Goal: Task Accomplishment & Management: Manage account settings

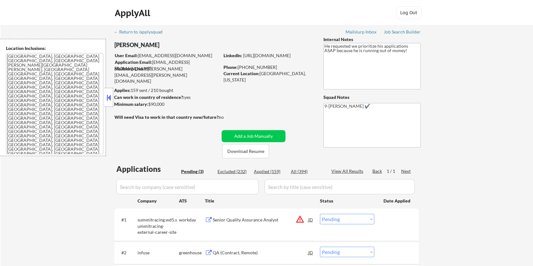
select select ""pending""
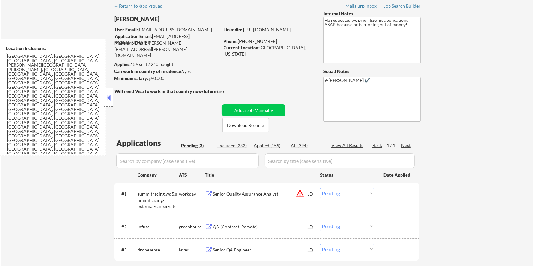
scroll to position [42, 0]
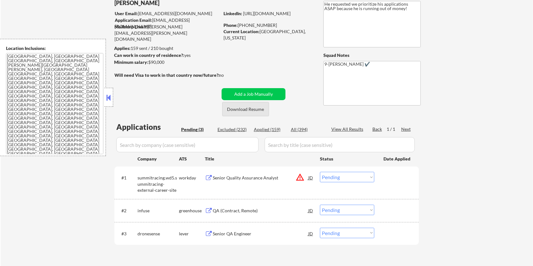
click at [230, 109] on button "Download Resume" at bounding box center [245, 109] width 47 height 14
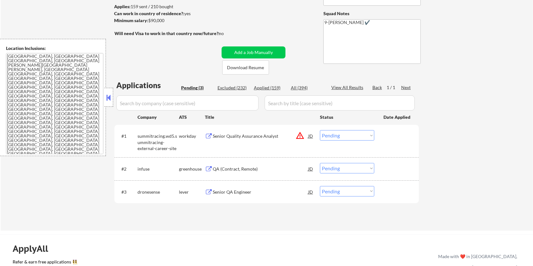
scroll to position [84, 0]
click at [223, 189] on div "Senior QA Engineer" at bounding box center [260, 192] width 95 height 6
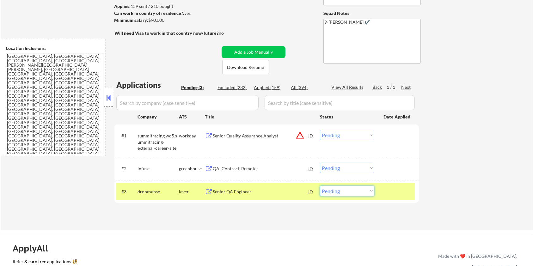
click at [328, 193] on select "Choose an option... Pending Applied Excluded (Questions) Excluded (Expired) Exc…" at bounding box center [347, 191] width 54 height 10
select select ""applied""
click at [320, 186] on select "Choose an option... Pending Applied Excluded (Questions) Excluded (Expired) Exc…" at bounding box center [347, 191] width 54 height 10
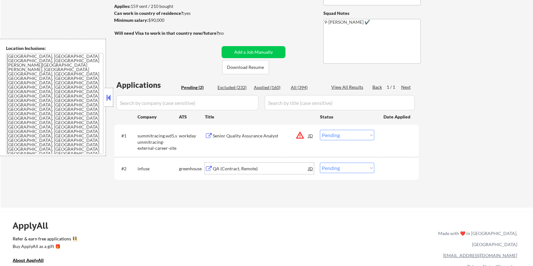
click at [229, 170] on div "QA (Contract, Remote)" at bounding box center [260, 169] width 95 height 6
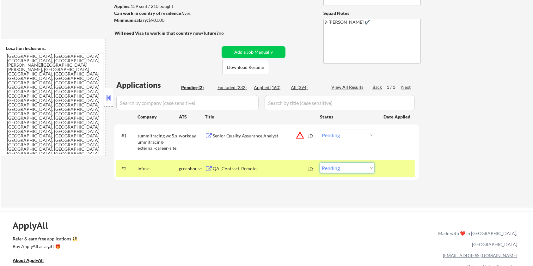
click at [336, 166] on select "Choose an option... Pending Applied Excluded (Questions) Excluded (Expired) Exc…" at bounding box center [347, 168] width 54 height 10
select select ""excluded__bad_match_""
click at [320, 163] on select "Choose an option... Pending Applied Excluded (Questions) Excluded (Expired) Exc…" at bounding box center [347, 168] width 54 height 10
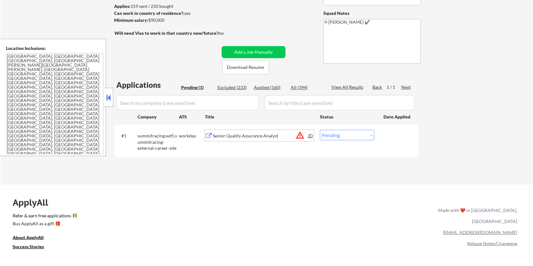
click at [229, 133] on div "Senior Quality Assurance Analyst" at bounding box center [260, 136] width 95 height 6
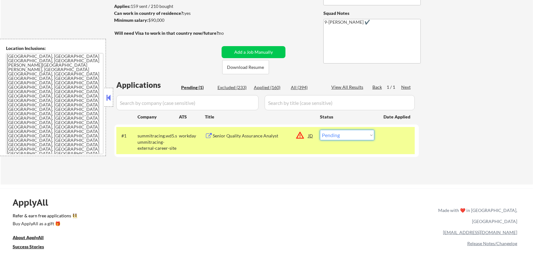
click at [353, 138] on select "Choose an option... Pending Applied Excluded (Questions) Excluded (Expired) Exc…" at bounding box center [347, 135] width 54 height 10
click at [344, 132] on select "Choose an option... Pending Applied Excluded (Questions) Excluded (Expired) Exc…" at bounding box center [347, 135] width 54 height 10
select select ""excluded__location_""
click at [320, 130] on select "Choose an option... Pending Applied Excluded (Questions) Excluded (Expired) Exc…" at bounding box center [347, 135] width 54 height 10
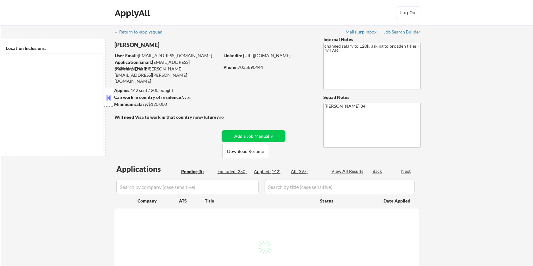
select select ""pending""
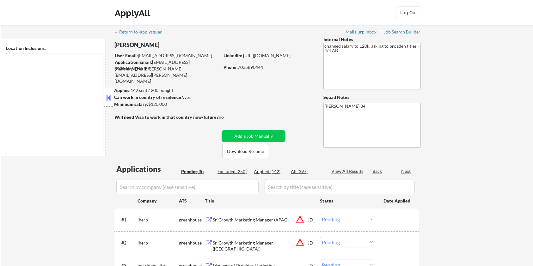
type textarea "Santa Monica, CA Culver City, CA Beverly Hills, CA West Hollywood, CA Inglewood…"
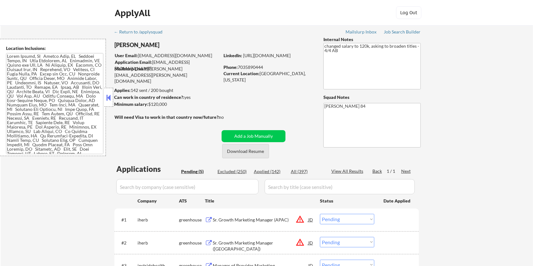
click at [237, 149] on button "Download Resume" at bounding box center [245, 151] width 47 height 14
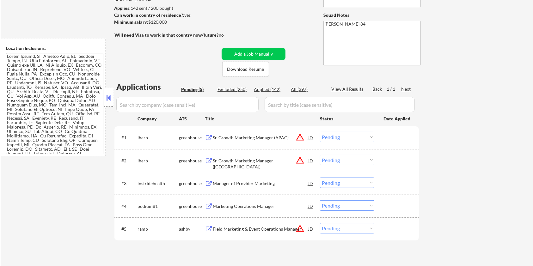
scroll to position [84, 0]
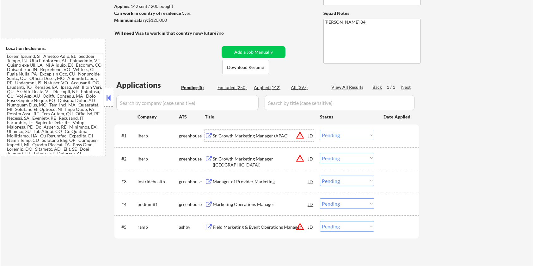
click at [256, 133] on div "Sr. Growth Marketing Manager (APAC)" at bounding box center [260, 136] width 95 height 6
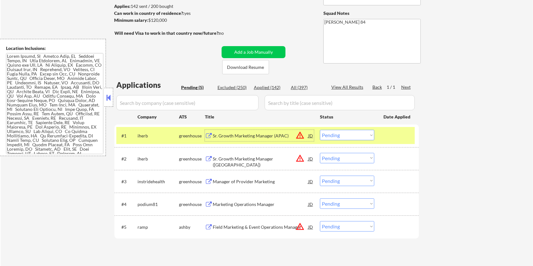
click at [345, 138] on select "Choose an option... Pending Applied Excluded (Questions) Excluded (Expired) Exc…" at bounding box center [347, 135] width 54 height 10
click at [320, 130] on select "Choose an option... Pending Applied Excluded (Questions) Excluded (Expired) Exc…" at bounding box center [347, 135] width 54 height 10
click at [336, 156] on select "Choose an option... Pending Applied Excluded (Questions) Excluded (Expired) Exc…" at bounding box center [347, 158] width 54 height 10
select select ""pending""
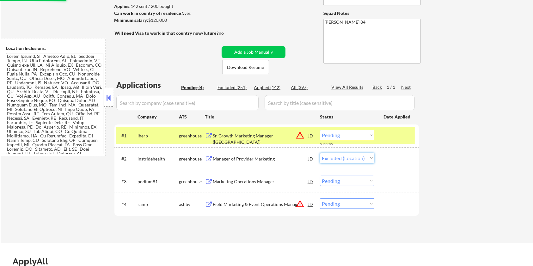
click at [320, 153] on select "Choose an option... Pending Applied Excluded (Questions) Excluded (Expired) Exc…" at bounding box center [347, 158] width 54 height 10
select select ""pending""
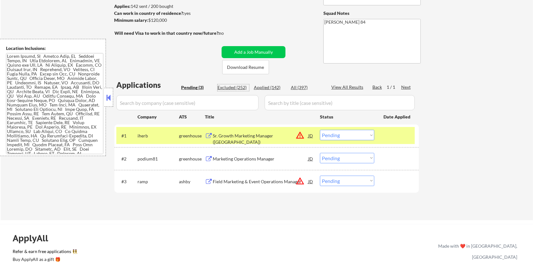
click at [242, 87] on div "Excluded (252)" at bounding box center [233, 87] width 32 height 6
select select ""excluded""
select select ""excluded__salary_""
select select ""excluded__bad_match_""
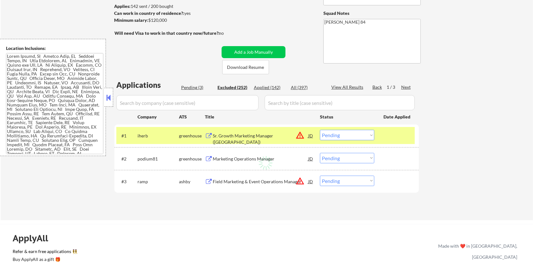
select select ""excluded""
select select ""excluded__salary_""
select select ""excluded__location_""
select select ""excluded__bad_match_""
select select ""excluded__salary_""
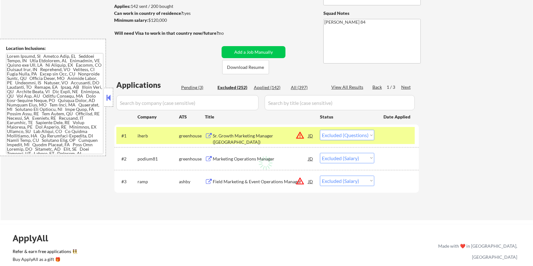
select select ""excluded__bad_match_""
select select ""excluded__location_""
select select ""excluded__bad_match_""
select select ""excluded__salary_""
select select ""excluded__expired_""
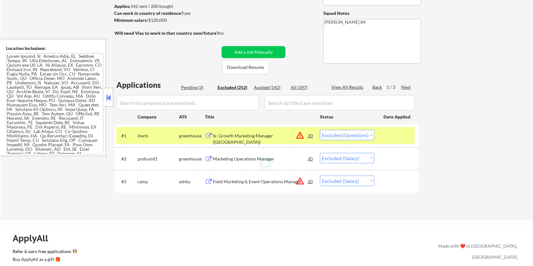
select select ""excluded""
select select ""excluded__salary_""
select select ""excluded__location_""
select select ""excluded__expired_""
select select ""excluded__salary_""
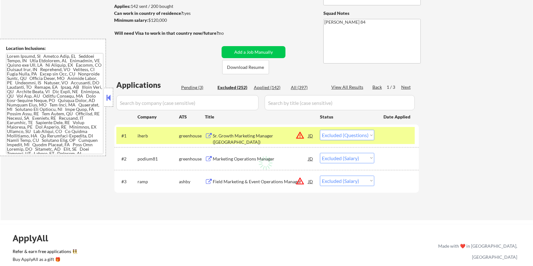
select select ""excluded__blocklist_""
select select ""excluded""
select select ""excluded__location_""
select select ""excluded__expired_""
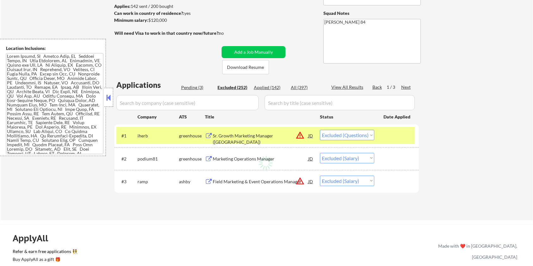
select select ""excluded__location_""
select select ""excluded__salary_""
select select ""excluded__bad_match_""
select select ""excluded__salary_""
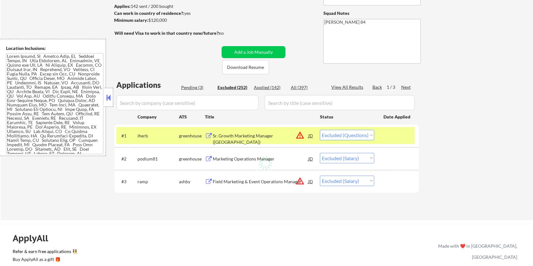
select select ""excluded__salary_""
select select ""excluded""
select select ""excluded__salary_""
select select ""excluded__bad_match_""
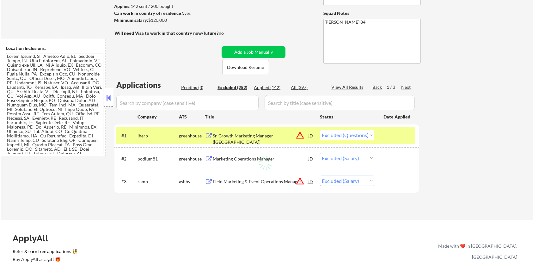
select select ""excluded__location_""
select select ""excluded""
select select ""excluded__location_""
select select ""excluded__expired_""
select select ""excluded__bad_match_""
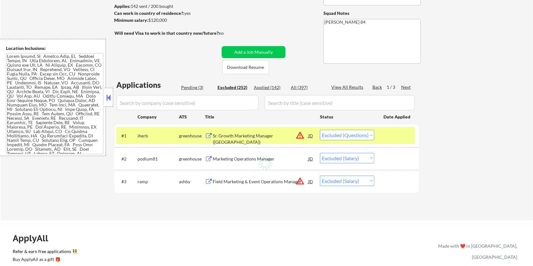
select select ""excluded__location_""
select select ""excluded__salary_""
select select ""excluded""
select select ""excluded__salary_""
select select ""excluded__location_""
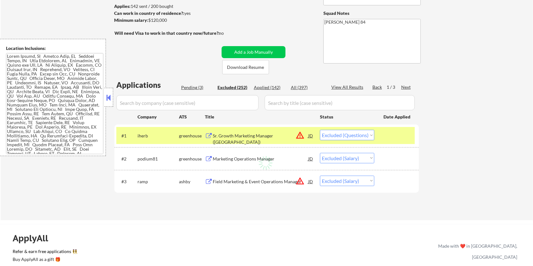
select select ""excluded__expired_""
select select ""excluded__location_""
select select ""excluded__bad_match_""
select select ""excluded__expired_""
select select ""excluded__location_""
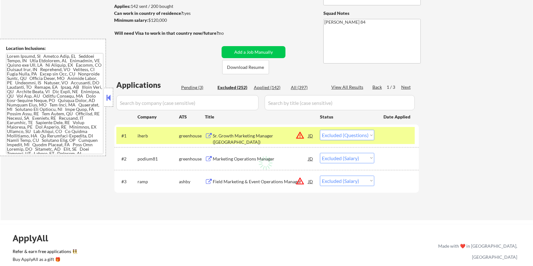
select select ""excluded__salary_""
select select ""excluded__location_""
select select ""excluded__salary_""
select select ""excluded""
select select ""excluded__bad_match_""
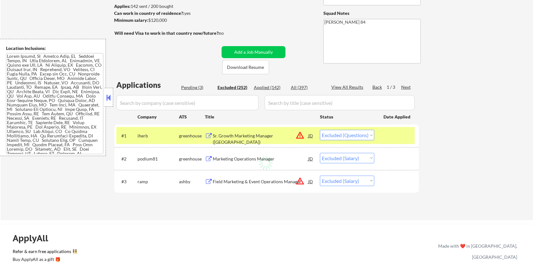
select select ""excluded__salary_""
select select ""excluded""
select select ""excluded__expired_""
select select ""excluded__salary_""
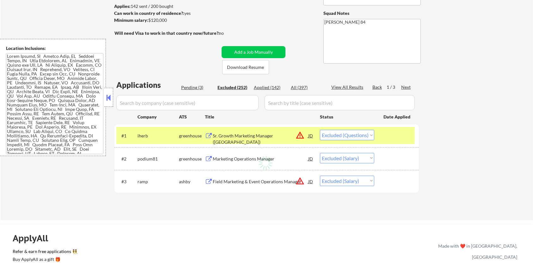
select select ""excluded__expired_""
select select ""excluded__salary_""
select select ""excluded__expired_""
select select ""excluded__bad_match_""
select select ""excluded""
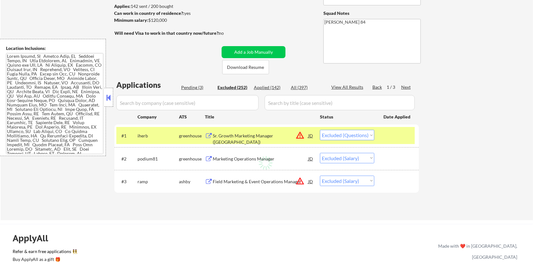
select select ""excluded__expired_""
select select ""excluded__salary_""
select select ""excluded__expired_""
select select ""excluded__location_""
select select ""excluded__salary_""
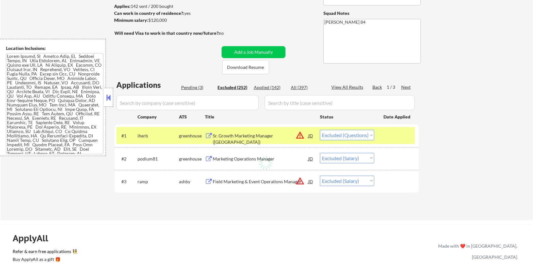
select select ""excluded__salary_""
select select ""excluded__bad_match_""
select select ""excluded""
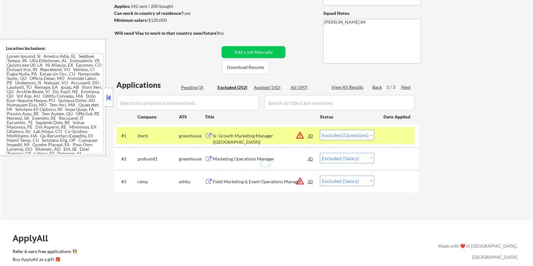
select select ""excluded__expired_""
select select ""excluded""
select select ""excluded__salary_""
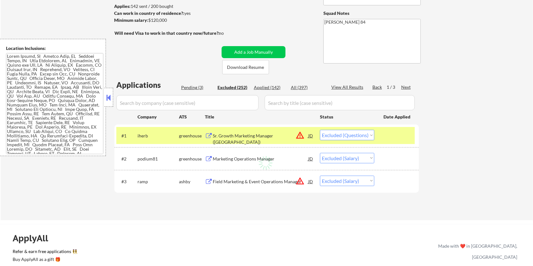
select select ""excluded__salary_""
select select ""excluded__location_""
select select ""excluded__salary_""
select select ""excluded__expired_""
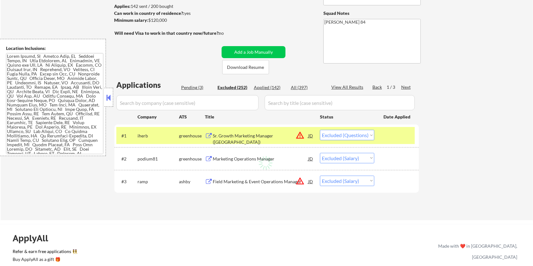
select select ""excluded__location_""
select select ""excluded__expired_""
select select ""excluded__bad_match_""
select select ""excluded__salary_""
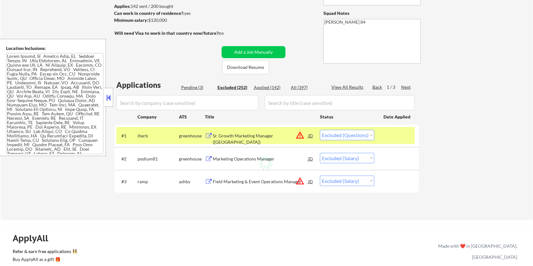
select select ""excluded__salary_""
select select ""excluded__expired_""
select select ""excluded__location_""
select select ""excluded__other_""
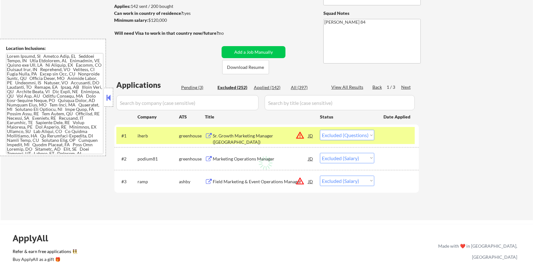
select select ""excluded__expired_""
select select ""excluded__bad_match_""
select select ""excluded__location_""
select select ""excluded__salary_""
select select ""excluded__bad_match_""
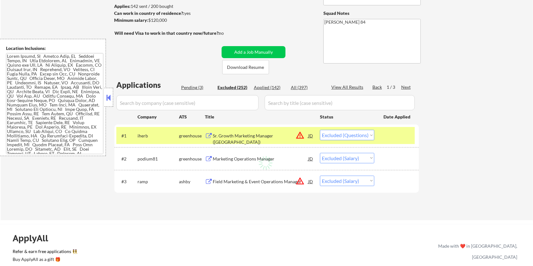
select select ""excluded__salary_""
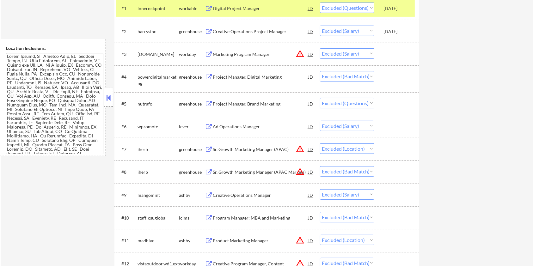
scroll to position [168, 0]
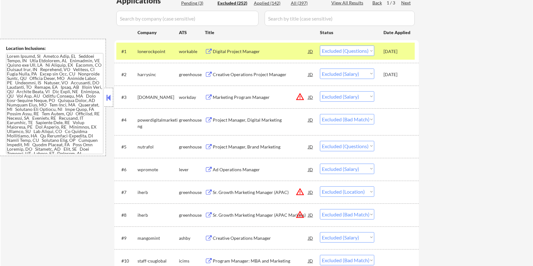
click at [232, 2] on div "Excluded (252)" at bounding box center [233, 3] width 32 height 6
click at [190, 2] on div "Pending (3)" at bounding box center [197, 3] width 32 height 6
select select ""pending""
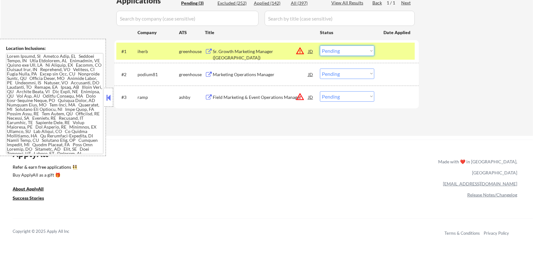
click at [344, 48] on select "Choose an option... Pending Applied Excluded (Questions) Excluded (Expired) Exc…" at bounding box center [347, 50] width 54 height 10
click at [320, 45] on select "Choose an option... Pending Applied Excluded (Questions) Excluded (Expired) Exc…" at bounding box center [347, 50] width 54 height 10
click at [255, 73] on div "Marketing Operations Manager" at bounding box center [260, 74] width 95 height 6
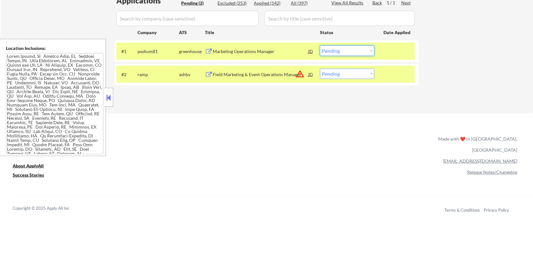
click at [338, 51] on select "Choose an option... Pending Applied Excluded (Questions) Excluded (Expired) Exc…" at bounding box center [347, 50] width 54 height 10
click at [336, 48] on select "Choose an option... Pending Applied Excluded (Questions) Excluded (Expired) Exc…" at bounding box center [347, 50] width 54 height 10
click at [320, 45] on select "Choose an option... Pending Applied Excluded (Questions) Excluded (Expired) Exc…" at bounding box center [347, 50] width 54 height 10
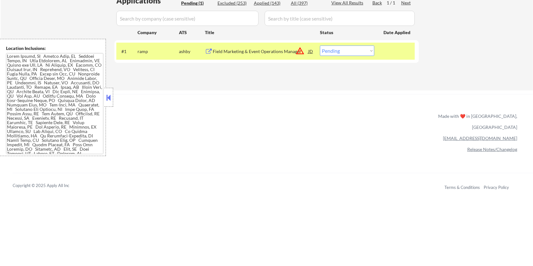
click at [244, 50] on div "Field Marketing & Event Operations Manager" at bounding box center [260, 51] width 95 height 6
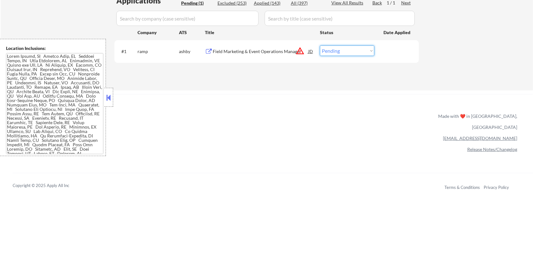
click at [334, 48] on select "Choose an option... Pending Applied Excluded (Questions) Excluded (Expired) Exc…" at bounding box center [347, 50] width 54 height 10
select select ""excluded__bad_match_""
click at [320, 45] on select "Choose an option... Pending Applied Excluded (Questions) Excluded (Expired) Exc…" at bounding box center [347, 50] width 54 height 10
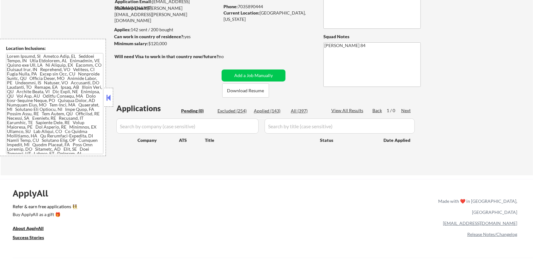
scroll to position [42, 0]
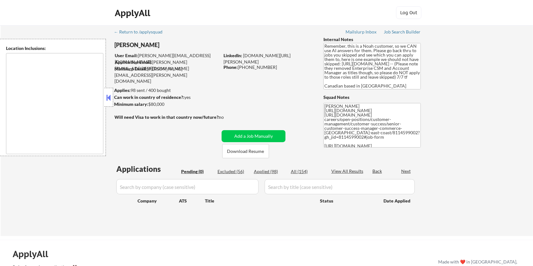
type textarea "[GEOGRAPHIC_DATA], ON [GEOGRAPHIC_DATA], ON [GEOGRAPHIC_DATA], ON [GEOGRAPHIC_D…"
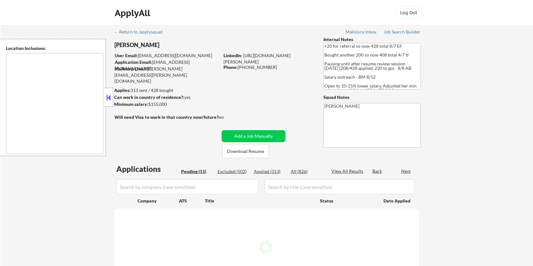
type textarea "remote"
select select ""pending""
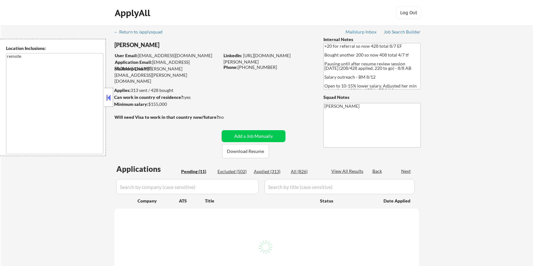
select select ""pending""
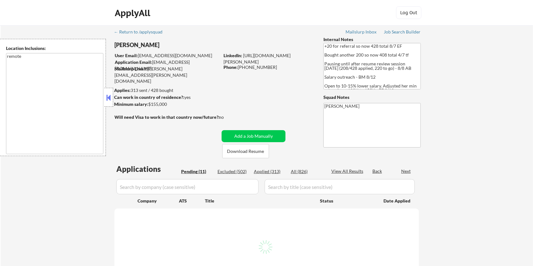
select select ""pending""
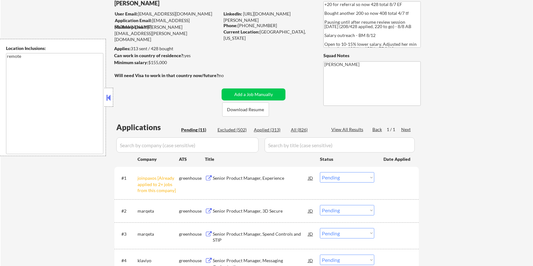
scroll to position [42, 0]
click at [254, 110] on button "Download Resume" at bounding box center [245, 109] width 47 height 14
click at [353, 176] on select "Choose an option... Pending Applied Excluded (Questions) Excluded (Expired) Exc…" at bounding box center [347, 177] width 54 height 10
click at [320, 172] on select "Choose an option... Pending Applied Excluded (Questions) Excluded (Expired) Exc…" at bounding box center [347, 177] width 54 height 10
select select ""pending""
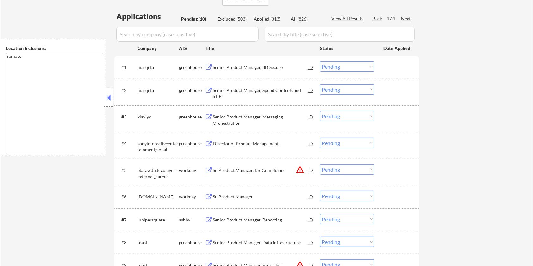
scroll to position [168, 0]
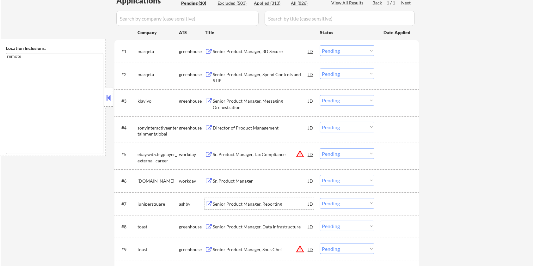
click at [239, 205] on div "Senior Product Manager, Reporting" at bounding box center [260, 204] width 95 height 6
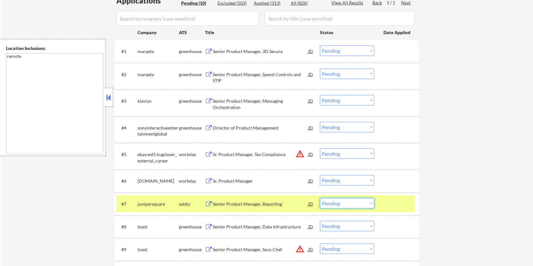
click at [353, 205] on select "Choose an option... Pending Applied Excluded (Questions) Excluded (Expired) Exc…" at bounding box center [347, 203] width 54 height 10
click at [320, 198] on select "Choose an option... Pending Applied Excluded (Questions) Excluded (Expired) Exc…" at bounding box center [347, 203] width 54 height 10
select select ""pending""
click at [232, 50] on div "Senior Product Manager, 3D Secure" at bounding box center [260, 51] width 95 height 6
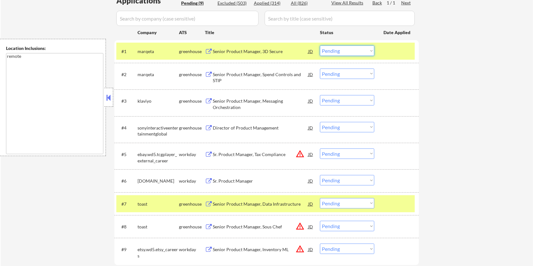
click at [344, 49] on select "Choose an option... Pending Applied Excluded (Questions) Excluded (Expired) Exc…" at bounding box center [347, 50] width 54 height 10
click at [320, 45] on select "Choose an option... Pending Applied Excluded (Questions) Excluded (Expired) Exc…" at bounding box center [347, 50] width 54 height 10
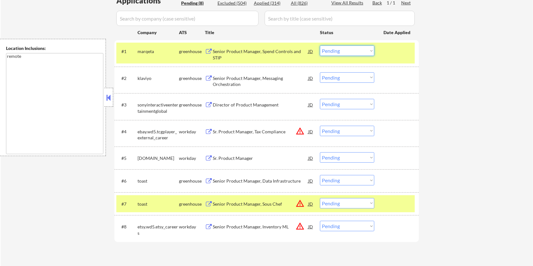
click at [348, 49] on select "Choose an option... Pending Applied Excluded (Questions) Excluded (Expired) Exc…" at bounding box center [347, 50] width 54 height 10
click at [226, 49] on div "Senior Product Manager, Spend Controls and STIP" at bounding box center [260, 54] width 95 height 12
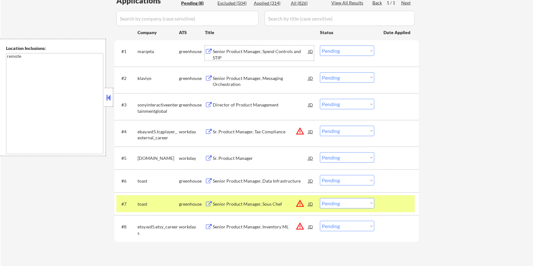
click at [341, 51] on select "Choose an option... Pending Applied Excluded (Questions) Excluded (Expired) Exc…" at bounding box center [347, 50] width 54 height 10
click at [320, 45] on select "Choose an option... Pending Applied Excluded (Questions) Excluded (Expired) Exc…" at bounding box center [347, 50] width 54 height 10
select select ""pending""
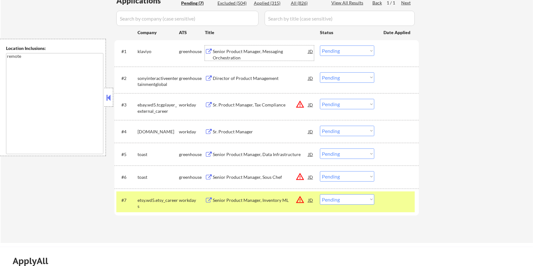
click at [243, 51] on div "Senior Product Manager, Messaging Orchestration" at bounding box center [260, 54] width 95 height 12
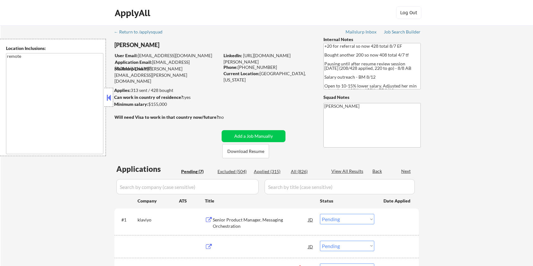
select select ""pending""
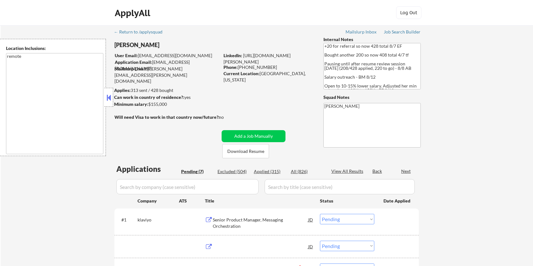
select select ""pending""
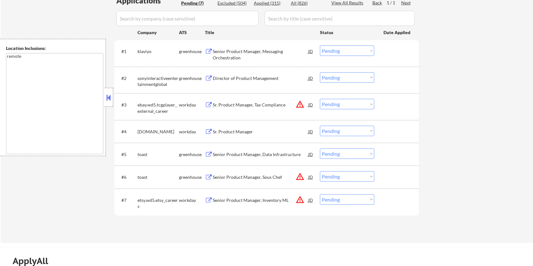
click at [329, 52] on select "Choose an option... Pending Applied Excluded (Questions) Excluded (Expired) Exc…" at bounding box center [347, 50] width 54 height 10
click at [320, 45] on select "Choose an option... Pending Applied Excluded (Questions) Excluded (Expired) Exc…" at bounding box center [347, 50] width 54 height 10
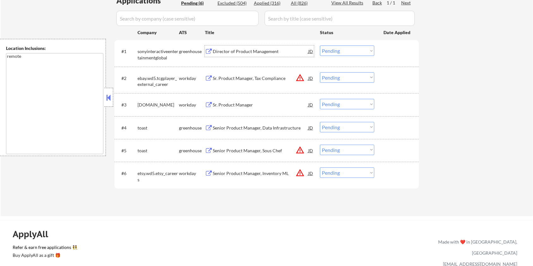
click at [243, 50] on div "Director of Product Management" at bounding box center [260, 51] width 95 height 6
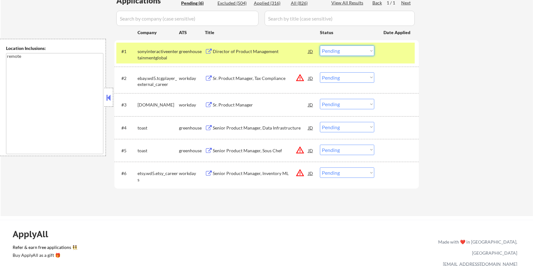
click at [344, 51] on select "Choose an option... Pending Applied Excluded (Questions) Excluded (Expired) Exc…" at bounding box center [347, 50] width 54 height 10
click at [320, 45] on select "Choose an option... Pending Applied Excluded (Questions) Excluded (Expired) Exc…" at bounding box center [347, 50] width 54 height 10
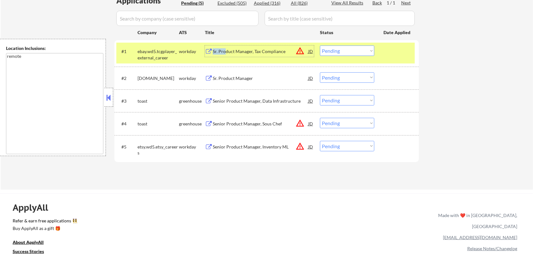
drag, startPoint x: 226, startPoint y: 52, endPoint x: 258, endPoint y: 58, distance: 33.2
click at [258, 58] on div "#1 ebay.wd5.tcgplayer_external_career workday Sr. Product Manager, Tax Complian…" at bounding box center [265, 53] width 298 height 21
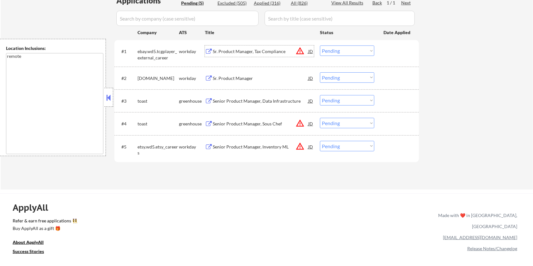
click at [232, 54] on div "Sr. Product Manager, Tax Compliance" at bounding box center [260, 51] width 95 height 6
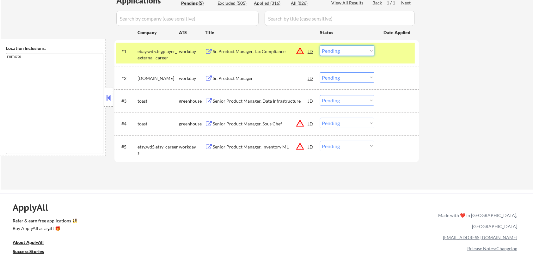
click at [331, 50] on select "Choose an option... Pending Applied Excluded (Questions) Excluded (Expired) Exc…" at bounding box center [347, 50] width 54 height 10
click at [320, 45] on select "Choose an option... Pending Applied Excluded (Questions) Excluded (Expired) Exc…" at bounding box center [347, 50] width 54 height 10
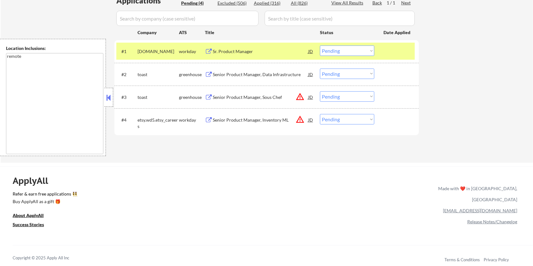
click at [229, 49] on div "Sr. Product Manager" at bounding box center [260, 51] width 95 height 6
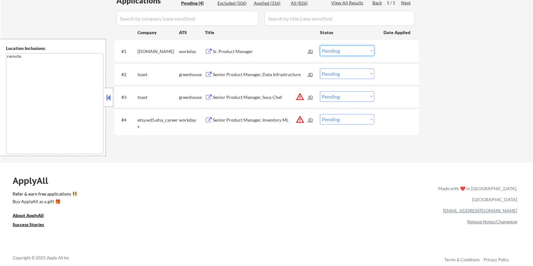
click at [344, 51] on select "Choose an option... Pending Applied Excluded (Questions) Excluded (Expired) Exc…" at bounding box center [347, 50] width 54 height 10
click at [320, 45] on select "Choose an option... Pending Applied Excluded (Questions) Excluded (Expired) Exc…" at bounding box center [347, 50] width 54 height 10
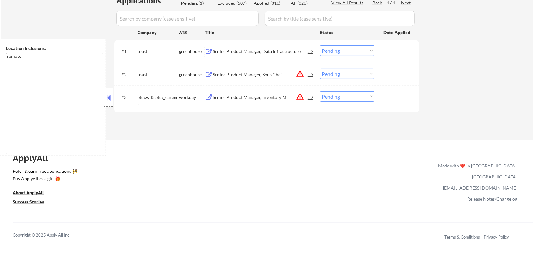
click at [245, 49] on div "Senior Product Manager, Data Infrastructure" at bounding box center [260, 51] width 95 height 6
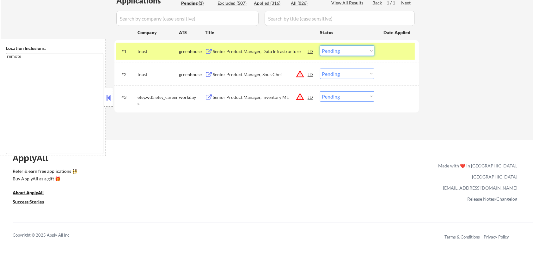
click at [335, 52] on select "Choose an option... Pending Applied Excluded (Questions) Excluded (Expired) Exc…" at bounding box center [347, 50] width 54 height 10
click at [320, 45] on select "Choose an option... Pending Applied Excluded (Questions) Excluded (Expired) Exc…" at bounding box center [347, 50] width 54 height 10
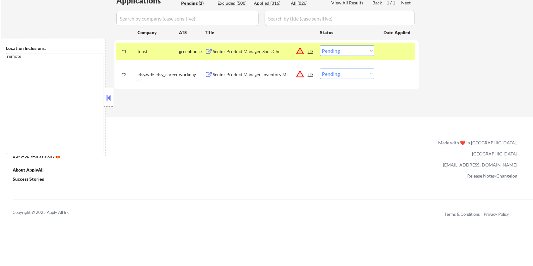
click at [241, 48] on div "Senior Product Manager, Sous Chef" at bounding box center [260, 50] width 95 height 11
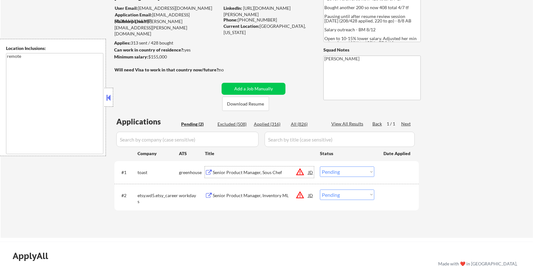
scroll to position [42, 0]
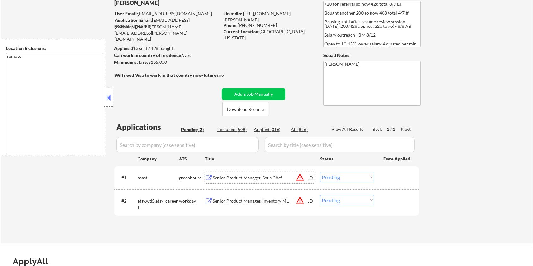
click at [236, 128] on div "Excluded (508)" at bounding box center [233, 129] width 32 height 6
select select ""excluded__salary_""
select select ""excluded__bad_match_""
select select ""excluded__location_""
select select ""excluded__other_""
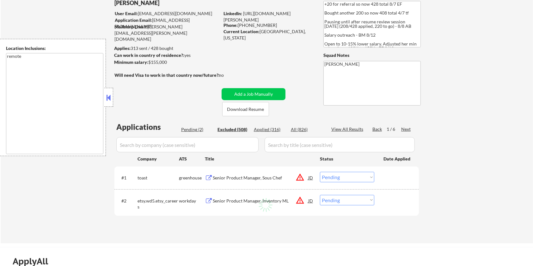
select select ""excluded__location_""
select select ""excluded__other_""
select select ""excluded""
select select ""excluded__salary_""
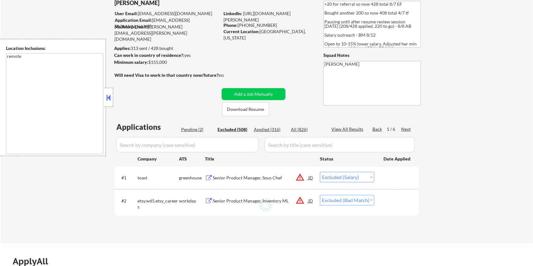
select select ""excluded__location_""
select select ""excluded__salary_""
select select ""excluded__other_""
select select ""excluded__bad_match_""
select select ""excluded""
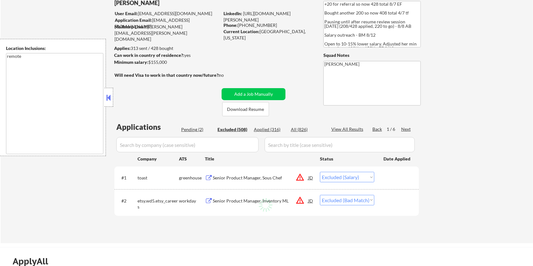
select select ""excluded__expired_""
select select ""excluded""
select select ""excluded__bad_match_""
select select ""excluded__expired_""
select select ""excluded""
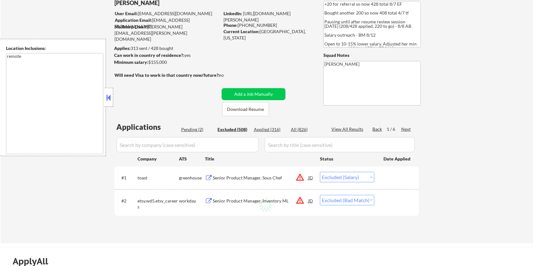
select select ""excluded__location_""
select select ""excluded""
select select ""excluded__other_""
select select ""excluded__location_""
select select ""excluded__expired_""
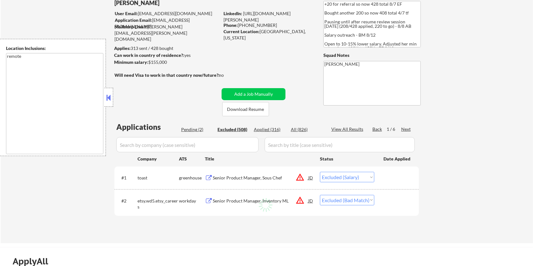
select select ""excluded""
select select ""excluded__expired_""
select select ""excluded__bad_match_""
select select ""excluded__location_""
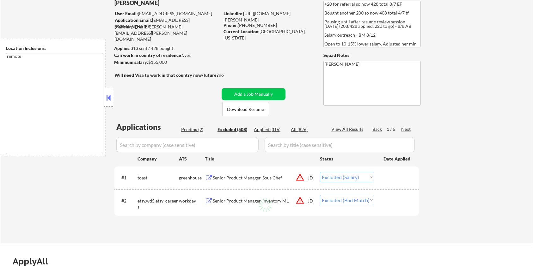
select select ""excluded__location_""
select select ""excluded__other_""
select select ""excluded__location_""
select select ""excluded__expired_""
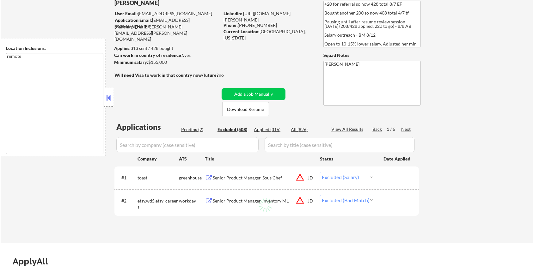
select select ""excluded__expired_""
select select ""excluded""
select select ""excluded__bad_match_""
select select ""excluded__expired_""
select select ""excluded""
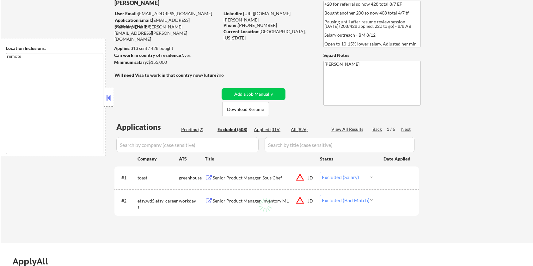
select select ""excluded""
select select ""excluded__bad_match_""
select select ""excluded__expired_""
select select ""excluded__bad_match_""
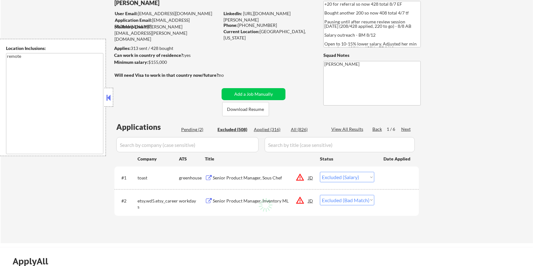
select select ""excluded__bad_match_""
select select ""excluded""
select select ""excluded__salary_""
select select ""excluded__expired_""
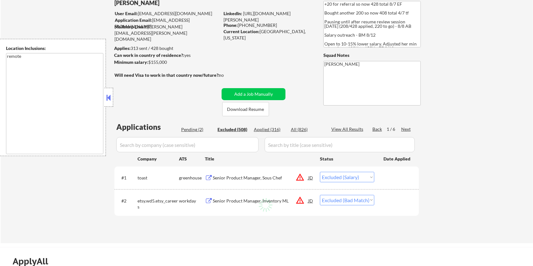
select select ""excluded__bad_match_""
select select ""excluded__location_""
select select ""excluded__salary_""
select select ""excluded__location_""
select select ""excluded__expired_""
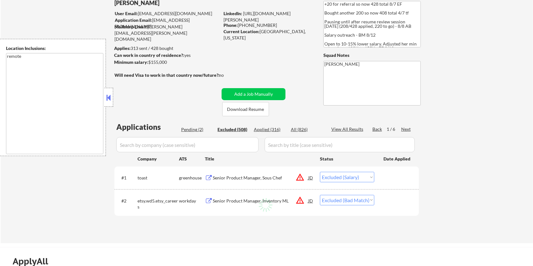
select select ""excluded""
select select ""excluded__bad_match_""
select select ""excluded""
select select ""excluded__expired_""
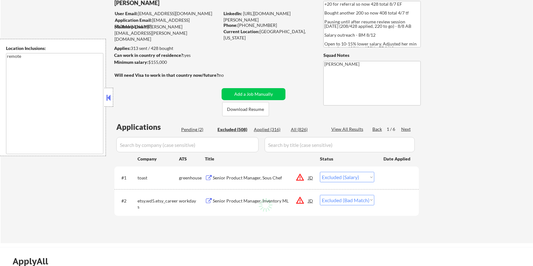
select select ""excluded__location_""
select select ""excluded__bad_match_""
select select ""excluded__salary_""
select select ""excluded__expired_""
select select ""excluded__location_""
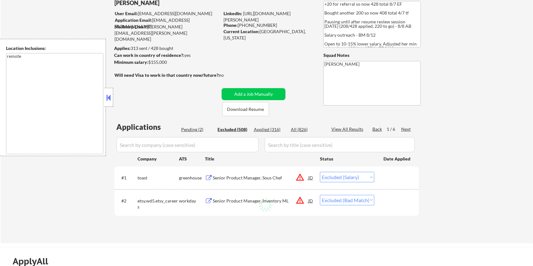
select select ""excluded__bad_match_""
select select ""excluded__expired_""
select select ""excluded__salary_""
select select ""excluded__expired_""
select select ""excluded__location_""
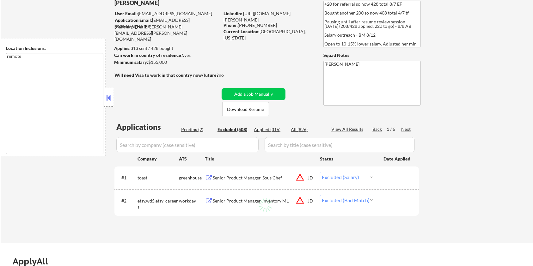
select select ""excluded__salary_""
select select ""excluded__expired_""
select select ""excluded__salary_""
select select ""excluded__bad_match_""
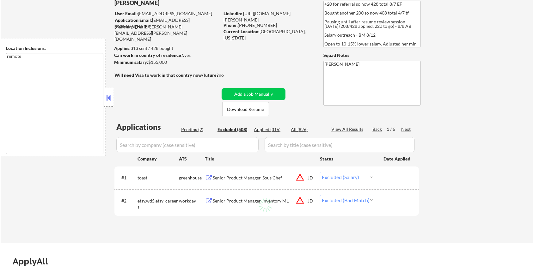
select select ""excluded__salary_""
select select ""excluded""
select select ""excluded__salary_""
select select ""excluded__bad_match_""
select select ""excluded__other_""
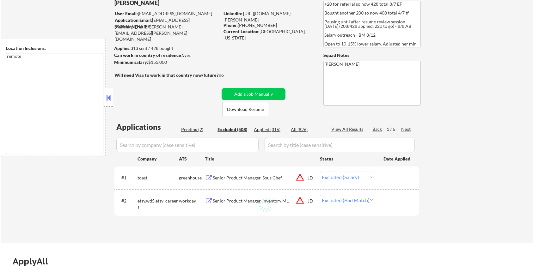
select select ""excluded__expired_""
select select ""excluded""
select select ""excluded__salary_""
select select ""excluded__bad_match_""
select select ""excluded__expired_""
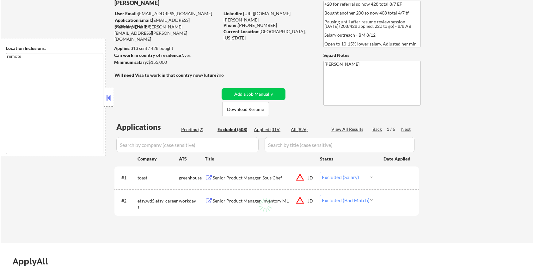
select select ""excluded__bad_match_""
select select ""excluded__location_""
select select ""excluded""
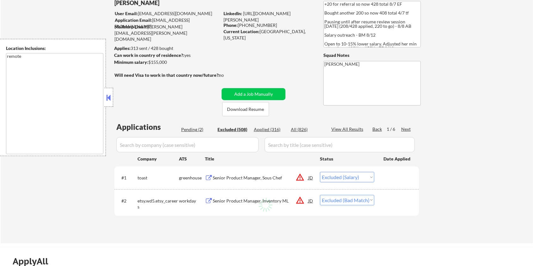
select select ""excluded__expired_""
select select ""excluded__bad_match_""
select select ""excluded""
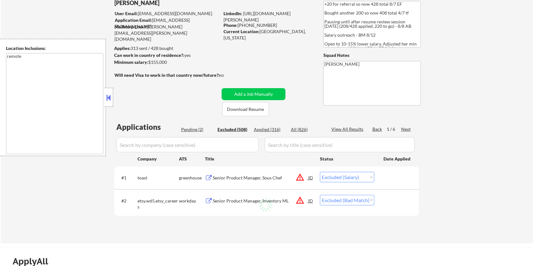
select select ""excluded""
select select ""excluded__expired_""
select select ""excluded__bad_match_""
select select ""excluded__salary_""
select select ""excluded__expired_""
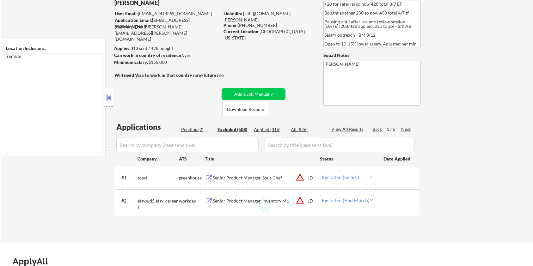
select select ""excluded""
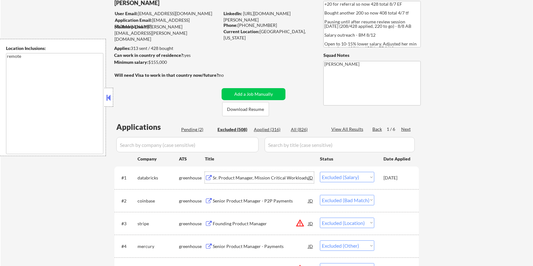
click at [235, 175] on div "Sr. Product Manager, Mission Critical Workloads" at bounding box center [260, 178] width 95 height 6
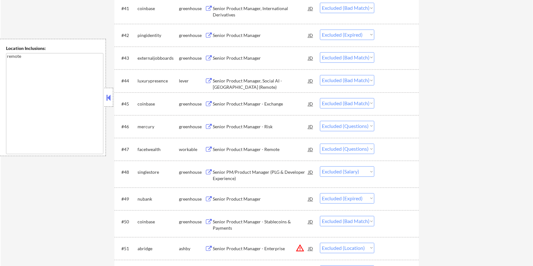
scroll to position [1305, 0]
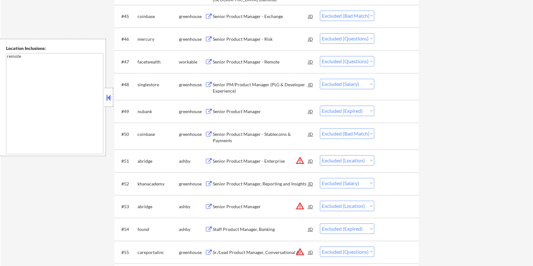
click at [220, 86] on div "Senior PM/Product Manager (PLG & Developer Experience)" at bounding box center [260, 87] width 95 height 12
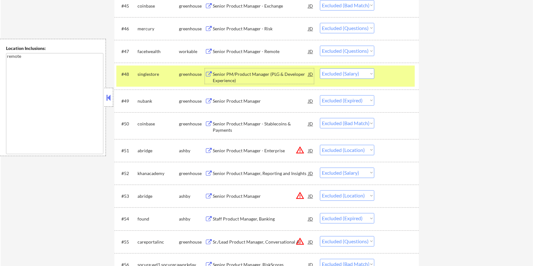
scroll to position [1347, 0]
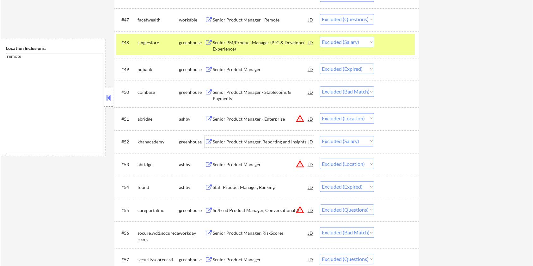
click at [258, 140] on div "Senior Product Manager, Reporting and Insights" at bounding box center [260, 142] width 95 height 6
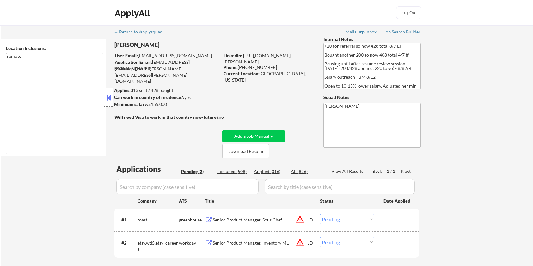
select select ""pending""
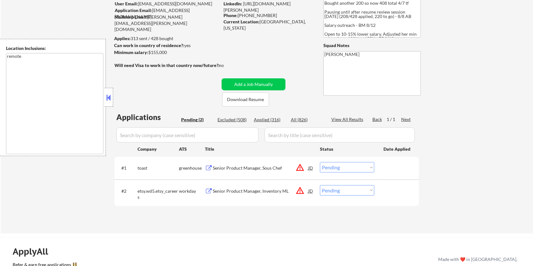
scroll to position [84, 0]
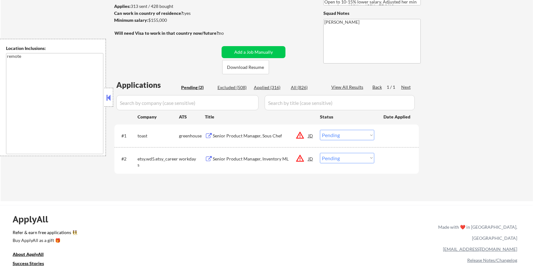
click at [240, 85] on div "Excluded (508)" at bounding box center [233, 87] width 32 height 6
select select ""excluded__salary_""
select select ""excluded__bad_match_""
select select ""excluded__location_""
select select ""excluded__other_""
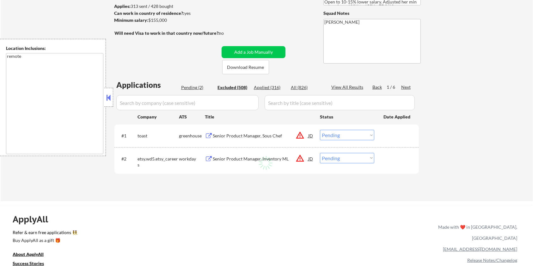
select select ""excluded__location_""
select select ""excluded__other_""
select select ""excluded""
select select ""excluded__salary_""
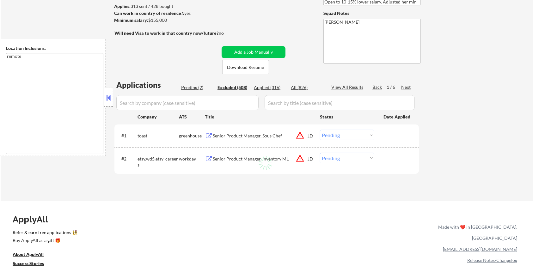
select select ""excluded__location_""
select select ""excluded__salary_""
select select ""excluded__other_""
select select ""excluded__bad_match_""
select select ""excluded""
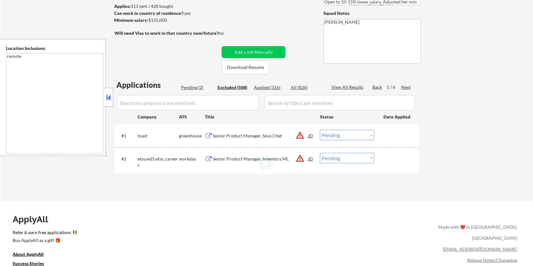
select select ""excluded__expired_""
select select ""excluded""
select select ""excluded__bad_match_""
select select ""excluded__expired_""
select select ""excluded""
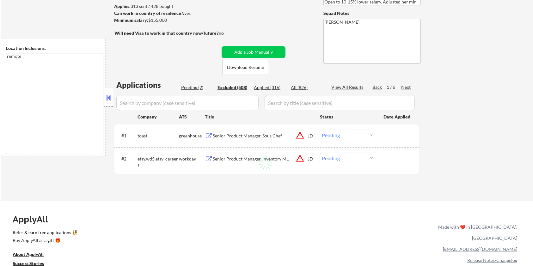
select select ""excluded__location_""
select select ""excluded""
select select ""excluded__other_""
select select ""excluded__location_""
select select ""excluded__expired_""
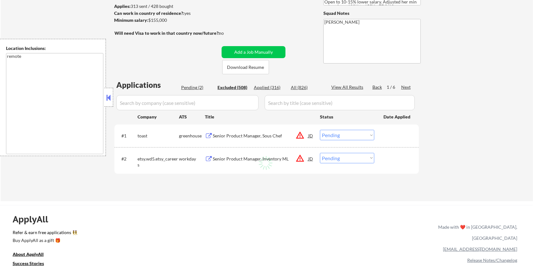
select select ""excluded""
select select ""excluded__expired_""
select select ""excluded__bad_match_""
select select ""excluded__location_""
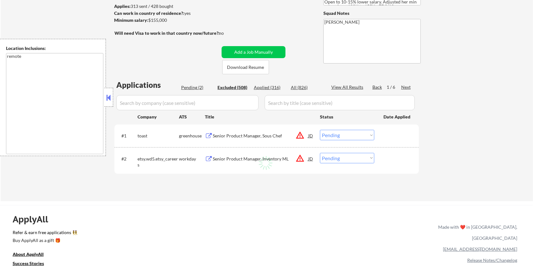
select select ""excluded__location_""
select select ""excluded__other_""
select select ""excluded__location_""
select select ""excluded__expired_""
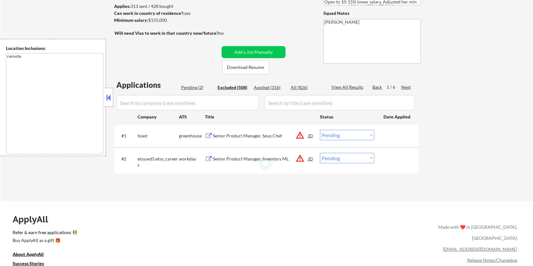
select select ""excluded__expired_""
select select ""excluded""
select select ""excluded__bad_match_""
select select ""excluded__expired_""
select select ""excluded""
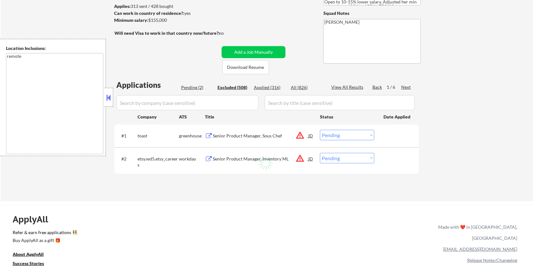
select select ""excluded""
select select ""excluded__bad_match_""
select select ""excluded__expired_""
select select ""excluded__bad_match_""
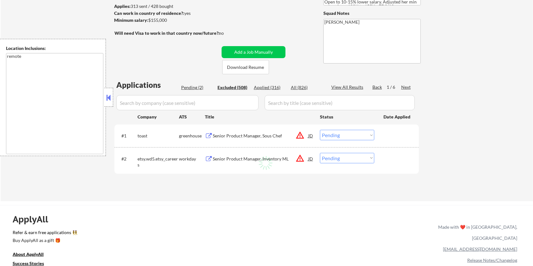
select select ""excluded__bad_match_""
select select ""excluded""
select select ""excluded__salary_""
select select ""excluded__expired_""
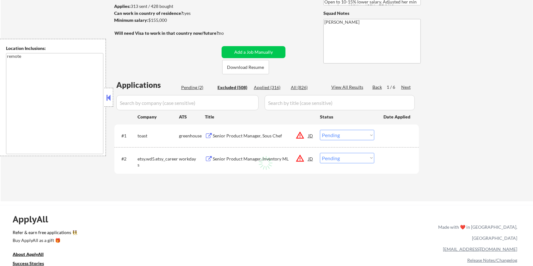
select select ""excluded__bad_match_""
select select ""excluded__location_""
select select ""excluded__salary_""
select select ""excluded__location_""
select select ""excluded__expired_""
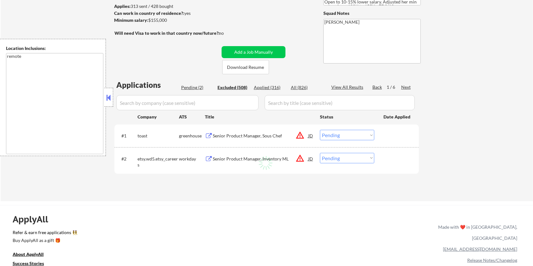
select select ""excluded""
select select ""excluded__bad_match_""
select select ""excluded""
select select ""excluded__expired_""
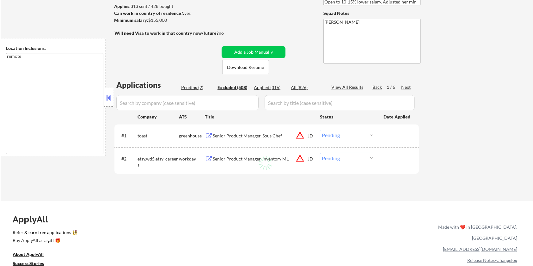
select select ""excluded__location_""
select select ""excluded__bad_match_""
select select ""excluded__salary_""
select select ""excluded__expired_""
select select ""excluded__location_""
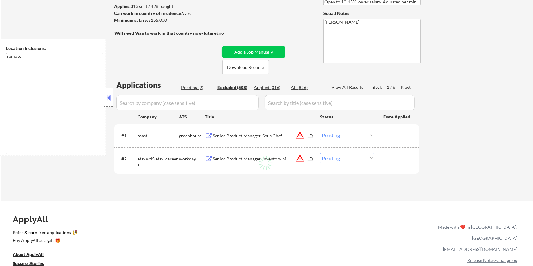
select select ""excluded__bad_match_""
select select ""excluded__expired_""
select select ""excluded__salary_""
select select ""excluded__expired_""
select select ""excluded__location_""
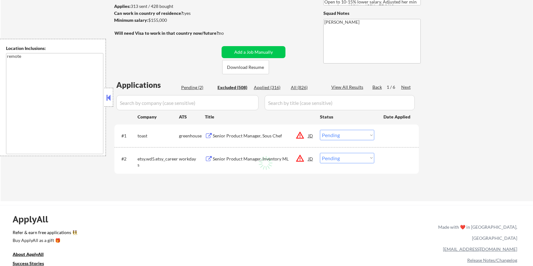
select select ""excluded__salary_""
select select ""excluded__expired_""
select select ""excluded__salary_""
select select ""excluded__bad_match_""
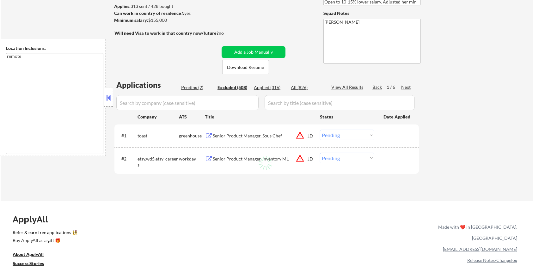
select select ""excluded__salary_""
select select ""excluded""
select select ""excluded__salary_""
select select ""excluded__bad_match_""
select select ""excluded__other_""
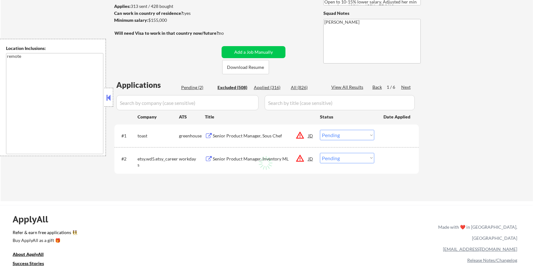
select select ""excluded__expired_""
select select ""excluded""
select select ""excluded__salary_""
select select ""excluded__bad_match_""
select select ""excluded__expired_""
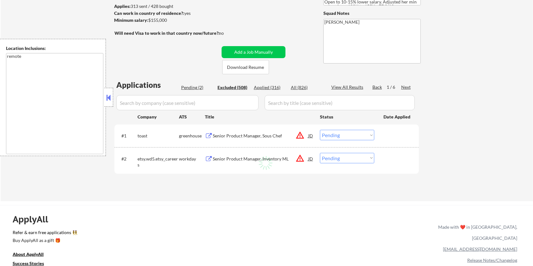
select select ""excluded__bad_match_""
select select ""excluded__location_""
select select ""excluded""
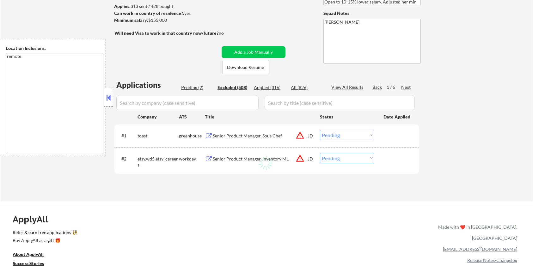
select select ""excluded__expired_""
select select ""excluded__bad_match_""
select select ""excluded""
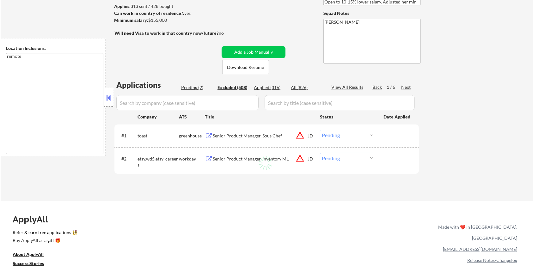
select select ""excluded""
select select ""excluded__expired_""
select select ""excluded__bad_match_""
select select ""excluded__salary_""
select select ""excluded__expired_""
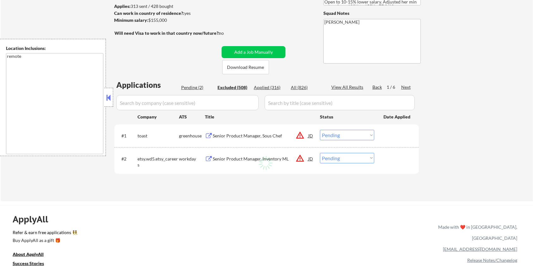
select select ""excluded""
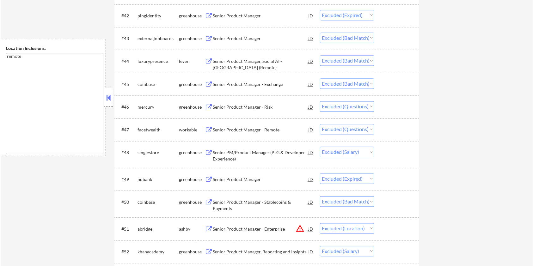
scroll to position [1305, 0]
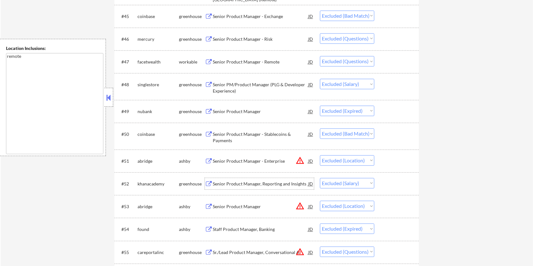
click at [238, 183] on div "Senior Product Manager, Reporting and Insights" at bounding box center [260, 184] width 95 height 6
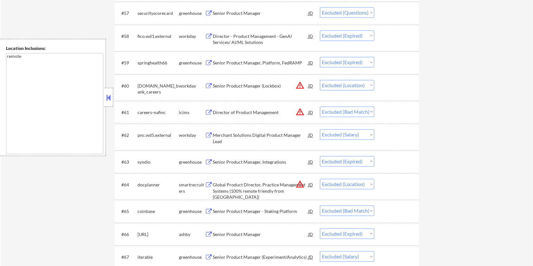
scroll to position [1600, 0]
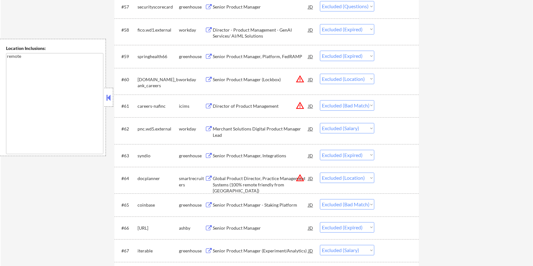
click at [245, 127] on div "Merchant Solutions Digital Product Manager Lead" at bounding box center [260, 132] width 95 height 12
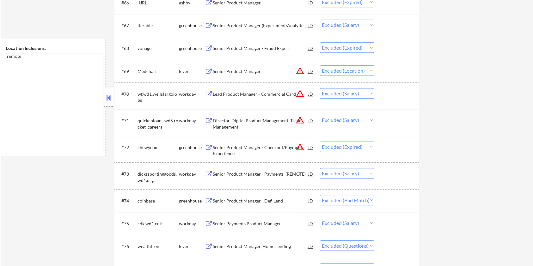
scroll to position [1811, 0]
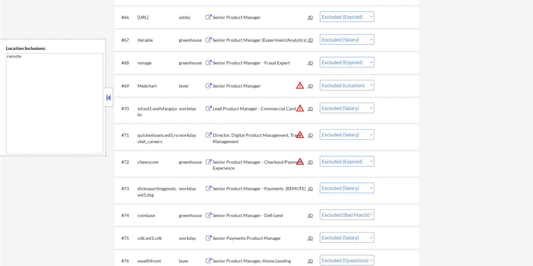
click at [222, 37] on div "Senior Product Manager (Experiment/Analytics)" at bounding box center [260, 40] width 95 height 6
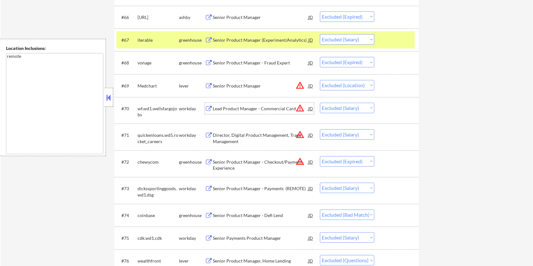
click at [233, 106] on div "Lead Product Manager - Commercial Card" at bounding box center [260, 108] width 95 height 6
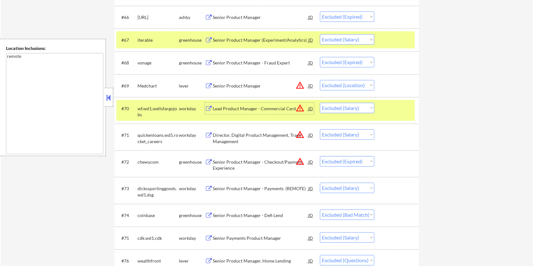
click at [235, 137] on div "Director, Digital Product Management, Trade Management" at bounding box center [260, 138] width 95 height 12
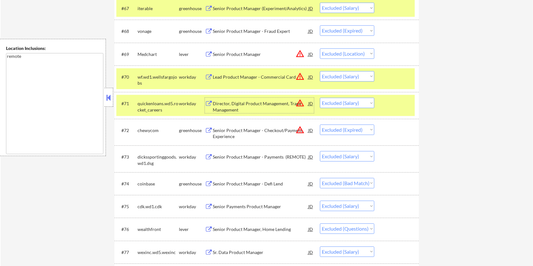
scroll to position [1853, 0]
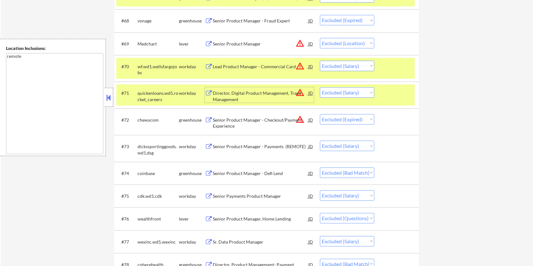
click at [250, 145] on div "Senior Product Manager - Payments (REMOTE)" at bounding box center [260, 146] width 95 height 6
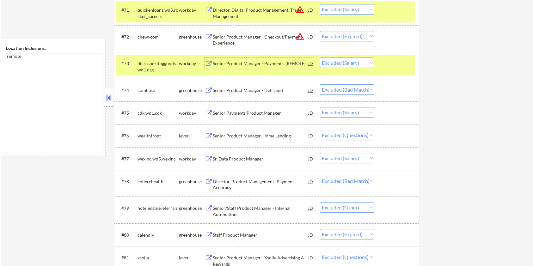
scroll to position [1937, 0]
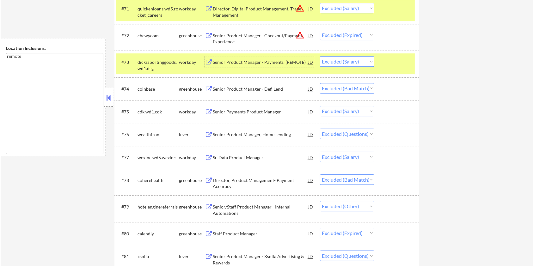
click at [267, 114] on div "Senior Payments Product Manager" at bounding box center [260, 112] width 95 height 6
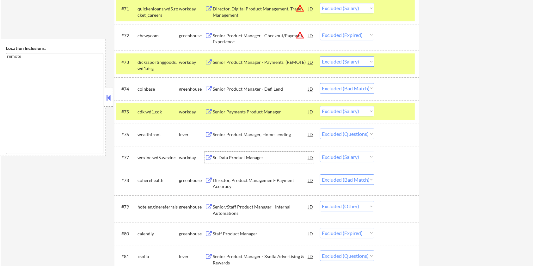
click at [259, 157] on div "Sr. Data Product Manager" at bounding box center [260, 157] width 95 height 6
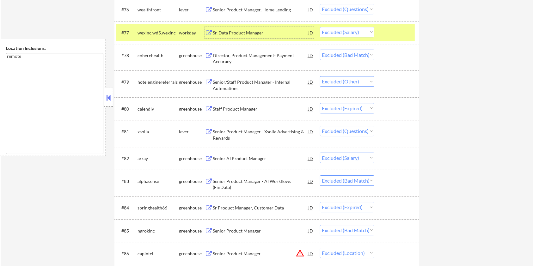
scroll to position [2064, 0]
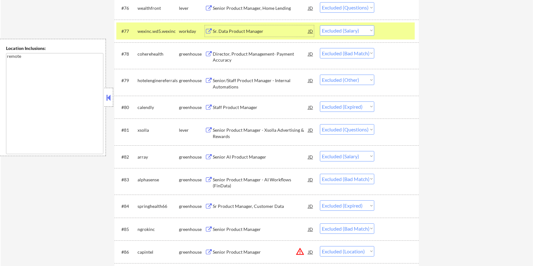
click at [250, 154] on div "Senior AI Product Manager" at bounding box center [260, 157] width 95 height 6
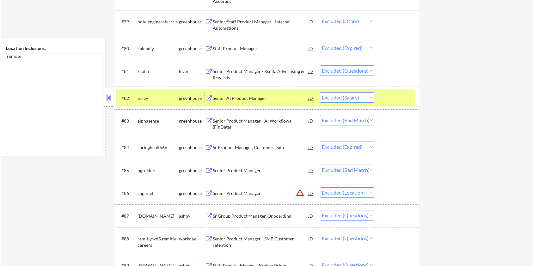
scroll to position [2148, 0]
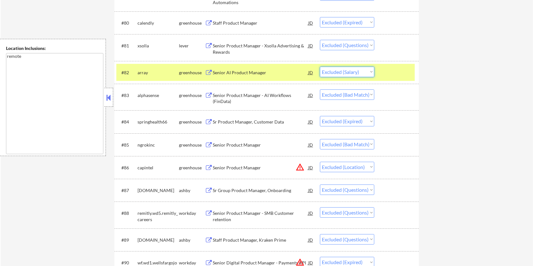
drag, startPoint x: 359, startPoint y: 71, endPoint x: 355, endPoint y: 77, distance: 6.6
click at [359, 71] on select "Choose an option... Pending Applied Excluded (Questions) Excluded (Expired) Exc…" at bounding box center [347, 72] width 54 height 10
select select ""excluded""
click at [320, 67] on select "Choose an option... Pending Applied Excluded (Questions) Excluded (Expired) Exc…" at bounding box center [347, 72] width 54 height 10
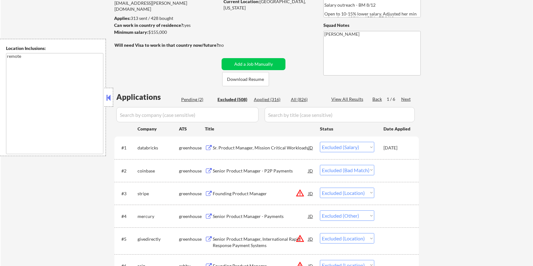
scroll to position [0, 0]
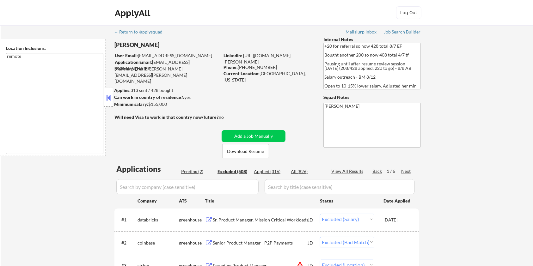
click at [407, 170] on div "Next" at bounding box center [406, 171] width 10 height 6
select select ""excluded__expired_""
select select ""excluded__salary_""
select select ""excluded__expired_""
select select ""excluded__other_""
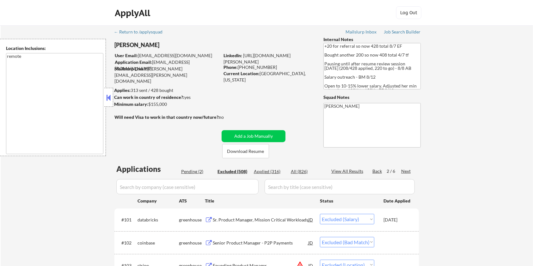
select select ""excluded""
select select ""excluded__bad_match_""
select select ""excluded__expired_""
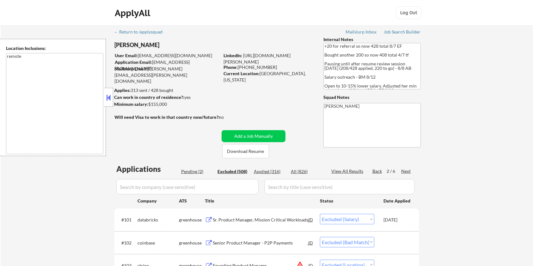
select select ""excluded""
select select ""excluded__expired_""
select select ""excluded__location_""
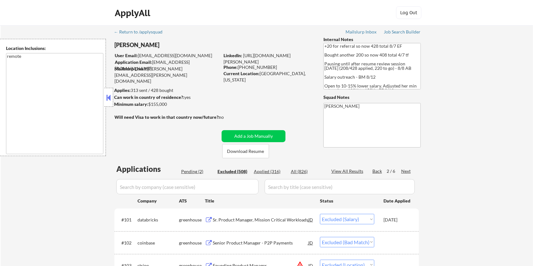
select select ""excluded__salary_""
select select ""excluded""
select select ""excluded__salary_""
select select ""excluded__expired_""
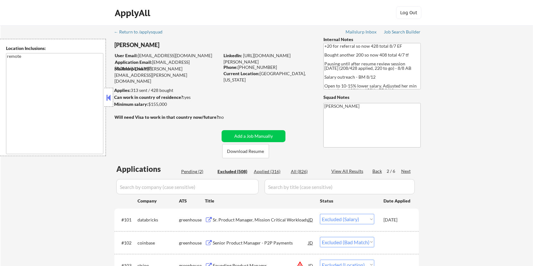
select select ""excluded__salary_""
select select ""excluded__expired_""
select select ""excluded""
select select ""excluded__expired_""
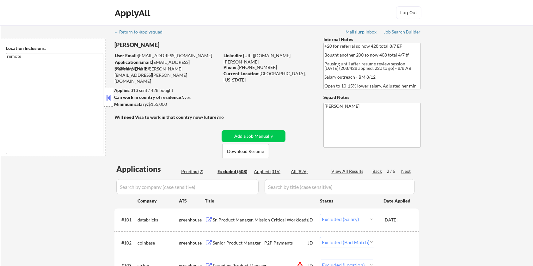
select select ""excluded__salary_""
select select ""excluded__bad_match_""
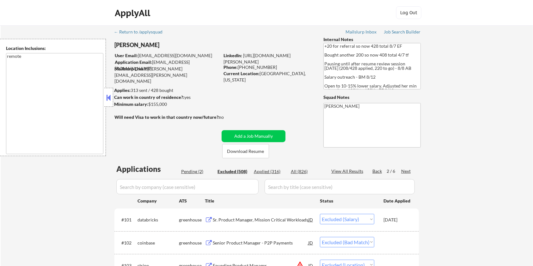
select select ""excluded""
select select ""excluded__other_""
select select ""excluded__salary_""
select select ""excluded__other_""
select select ""excluded__expired_""
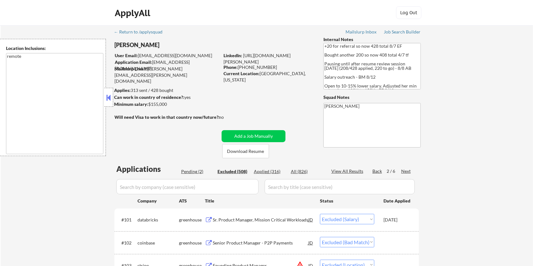
select select ""excluded__salary_""
select select ""excluded__bad_match_""
select select ""excluded__other_""
select select ""excluded__salary_""
select select ""excluded__location_""
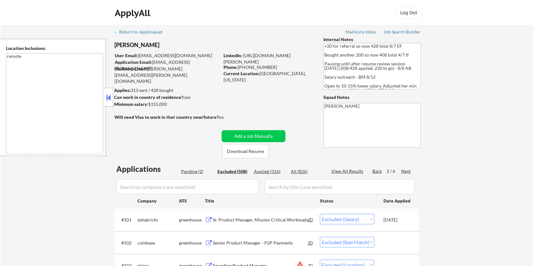
select select ""excluded__bad_match_""
select select ""excluded__salary_""
select select ""excluded""
select select ""excluded__expired_""
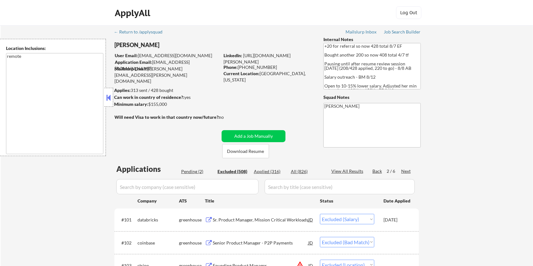
select select ""excluded__bad_match_""
select select ""excluded__other_""
select select ""excluded""
select select ""excluded__salary_""
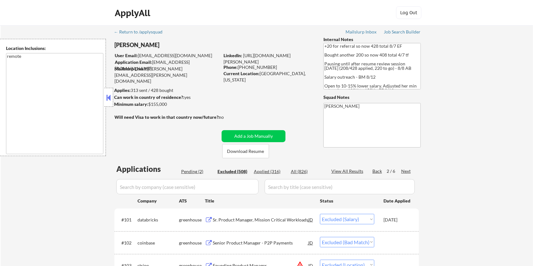
select select ""excluded__expired_""
select select ""excluded__salary_""
select select ""excluded""
select select ""excluded__salary_""
select select ""excluded""
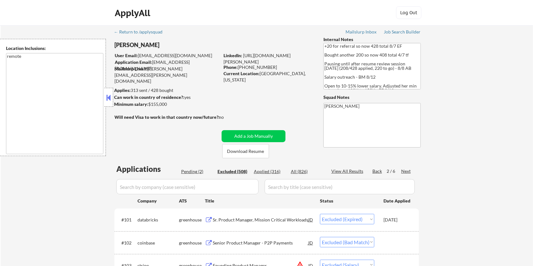
select select ""excluded__salary_""
select select ""excluded__bad_match_""
select select ""excluded__expired_""
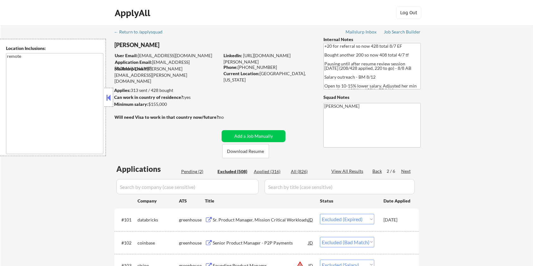
select select ""excluded__expired_""
select select ""excluded__other_""
select select ""excluded__salary_""
select select ""excluded__expired_""
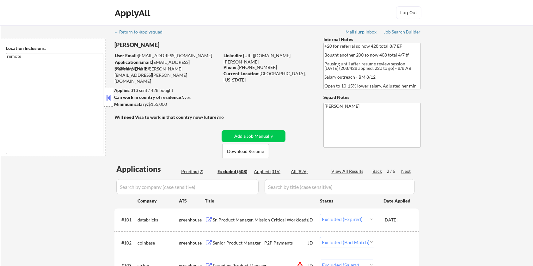
select select ""excluded__bad_match_""
select select ""excluded__other_""
select select ""excluded__bad_match_""
select select ""excluded__salary_""
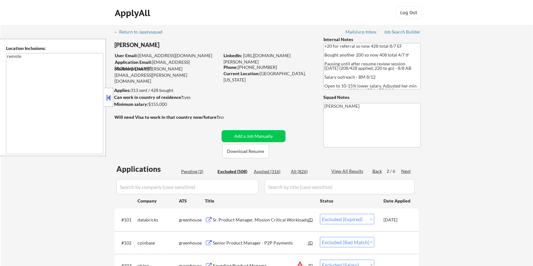
select select ""excluded""
select select ""excluded__location_""
select select ""excluded__bad_match_""
select select ""excluded__expired_""
select select ""excluded__bad_match_""
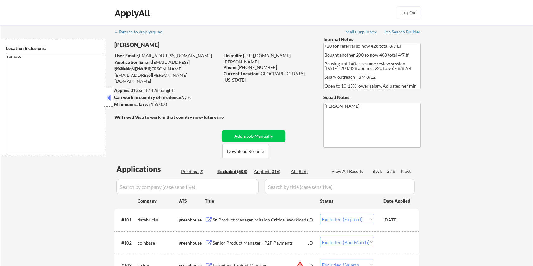
select select ""excluded__salary_""
select select ""excluded""
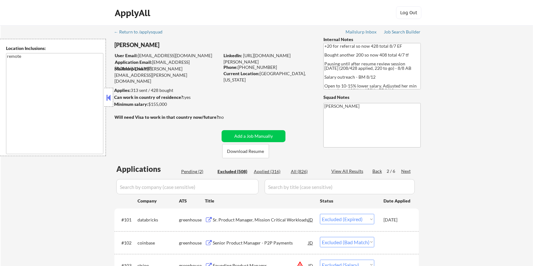
select select ""excluded__salary_""
select select ""excluded__bad_match_""
select select ""excluded__salary_""
select select ""excluded""
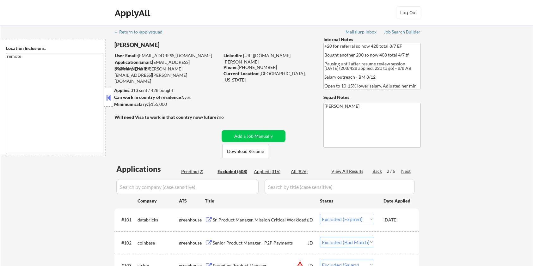
select select ""excluded__bad_match_""
select select ""excluded__expired_""
select select ""excluded__bad_match_""
select select ""excluded__location_""
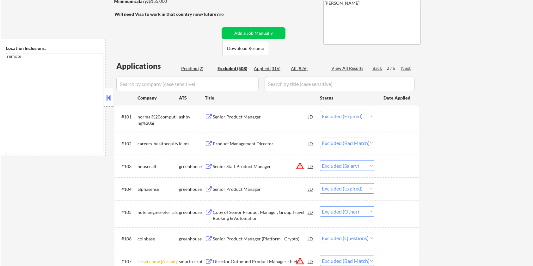
scroll to position [42, 0]
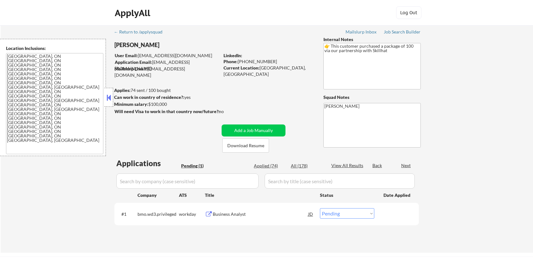
select select ""pending""
click at [244, 146] on button "Download Resume" at bounding box center [245, 145] width 47 height 14
click at [211, 215] on button at bounding box center [209, 214] width 8 height 6
